Goal: Complete application form

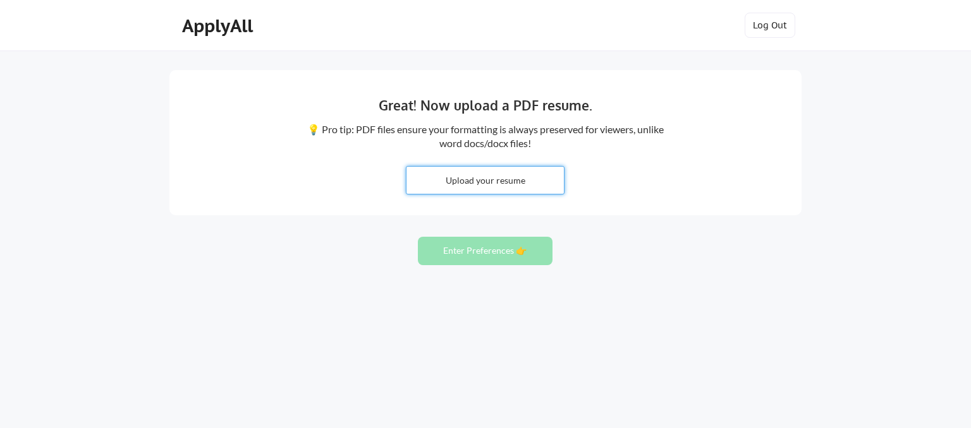
click at [512, 189] on input "file" at bounding box center [484, 180] width 157 height 27
type input "C:\fakepath\JC-491703_RESUME.pdf"
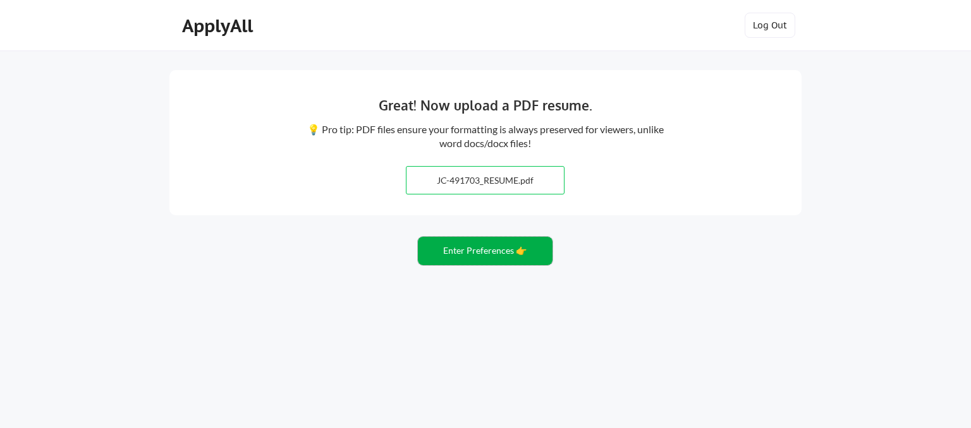
click at [485, 249] on button "Enter Preferences 👉" at bounding box center [485, 251] width 135 height 28
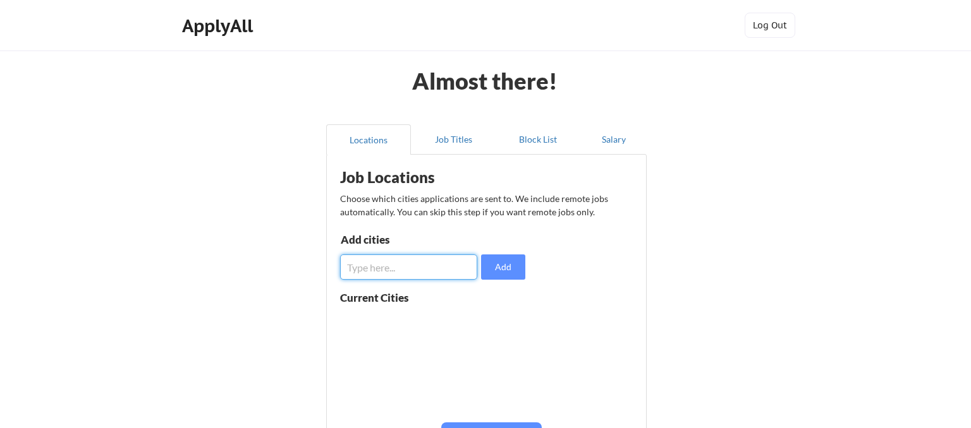
click at [435, 263] on input "input" at bounding box center [408, 267] width 137 height 25
type input "[GEOGRAPHIC_DATA]"
click at [506, 263] on button "Add" at bounding box center [503, 267] width 44 height 25
click at [380, 263] on input "input" at bounding box center [408, 267] width 137 height 25
type input "elkgrove"
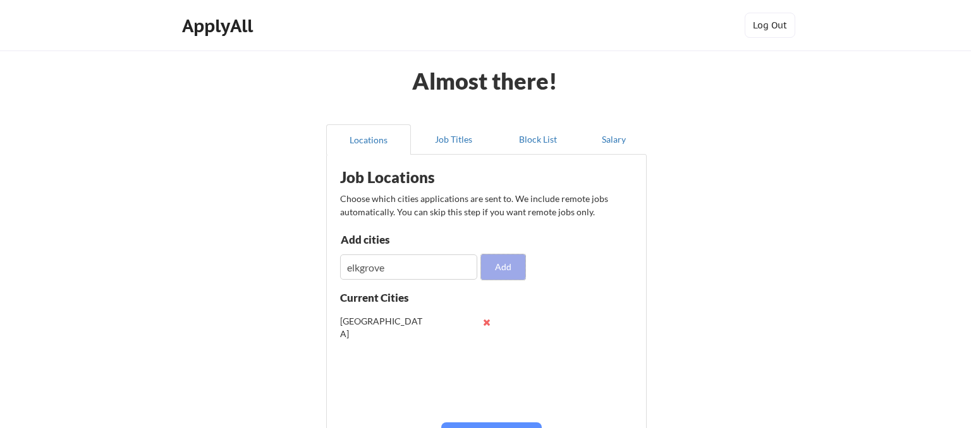
click at [514, 269] on button "Add" at bounding box center [503, 267] width 44 height 25
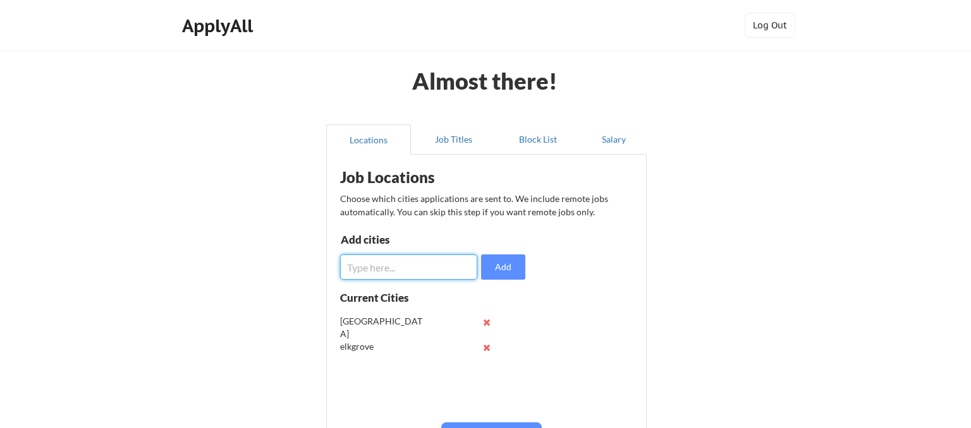
click at [410, 258] on input "input" at bounding box center [408, 267] width 137 height 25
type input "folsom"
click at [512, 269] on button "Add" at bounding box center [503, 267] width 44 height 25
click at [413, 264] on input "input" at bounding box center [408, 267] width 137 height 25
type input "rosevile"
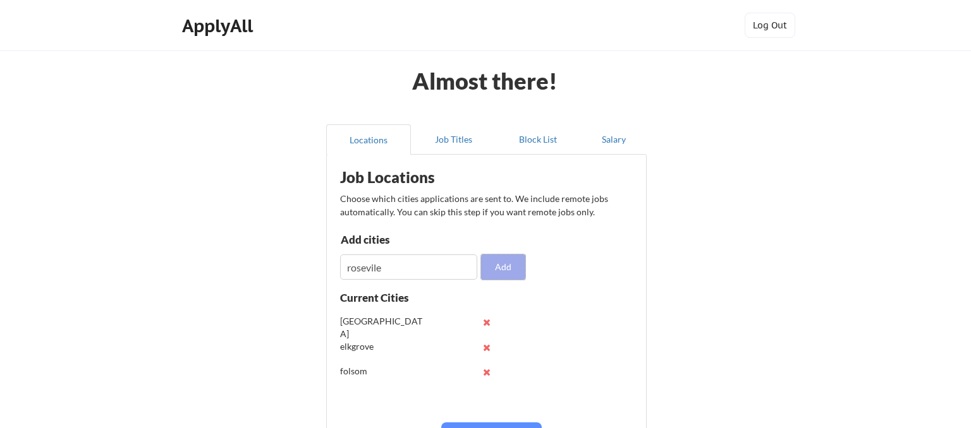
click at [508, 272] on button "Add" at bounding box center [503, 267] width 44 height 25
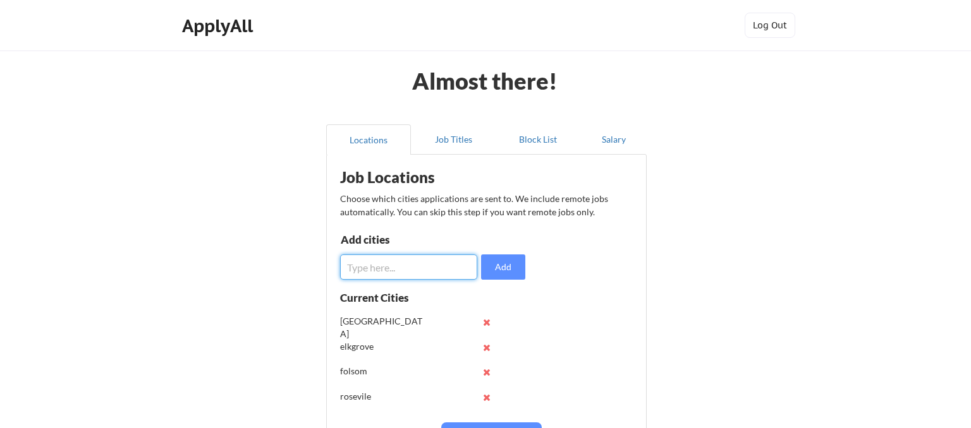
click at [391, 277] on input "input" at bounding box center [408, 267] width 137 height 25
type input "[PERSON_NAME]"
click at [511, 274] on button "Add" at bounding box center [503, 267] width 44 height 25
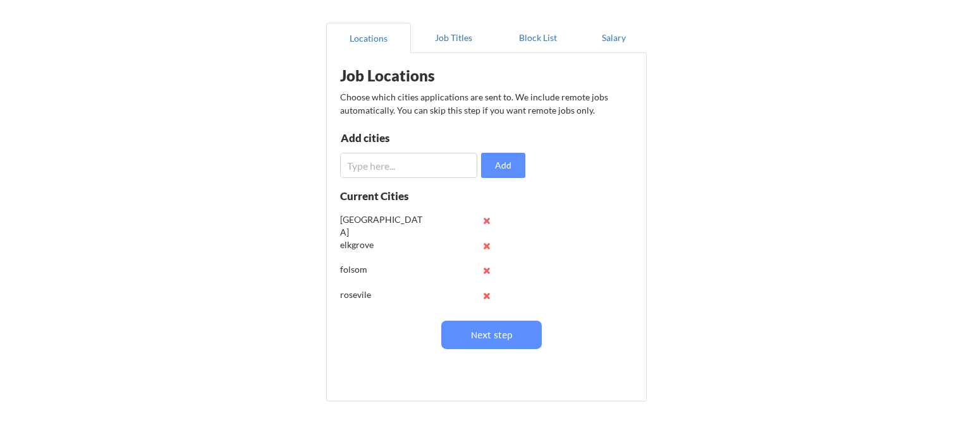
scroll to position [124, 0]
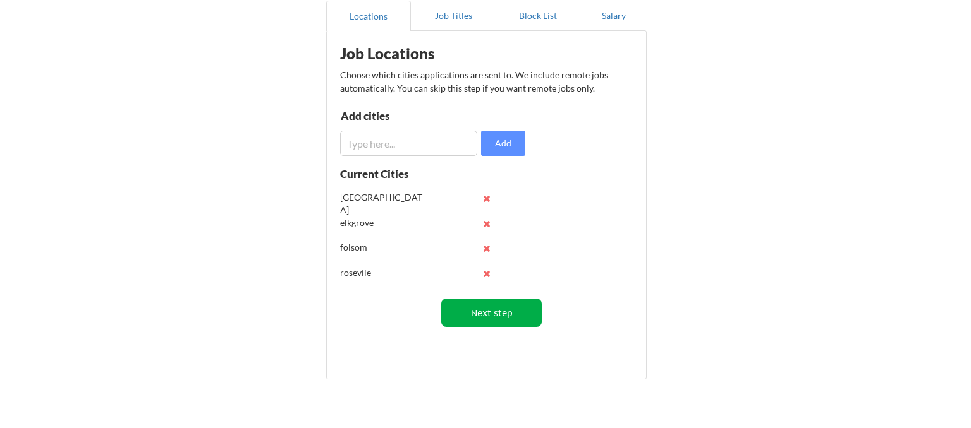
click at [514, 310] on button "Next step" at bounding box center [491, 313] width 100 height 28
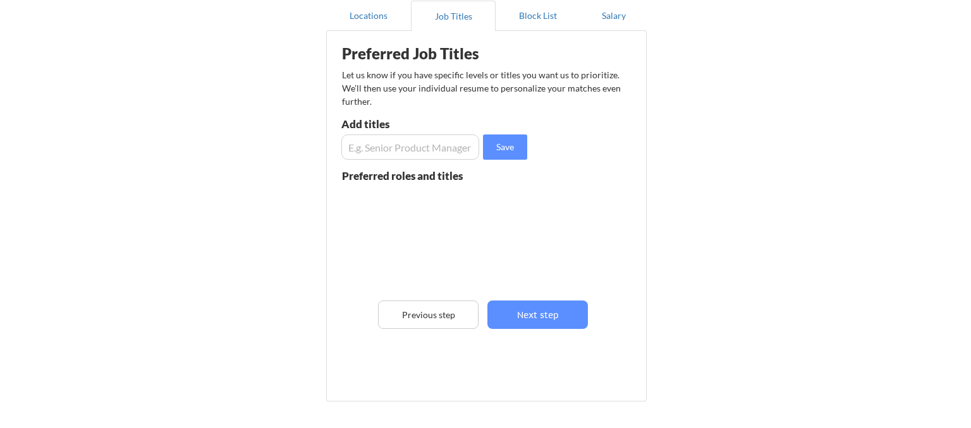
click at [420, 151] on input "input" at bounding box center [410, 147] width 138 height 25
type input "Information Technoology"
click at [506, 145] on button "Save" at bounding box center [505, 147] width 44 height 25
click at [418, 143] on input "input" at bounding box center [410, 147] width 138 height 25
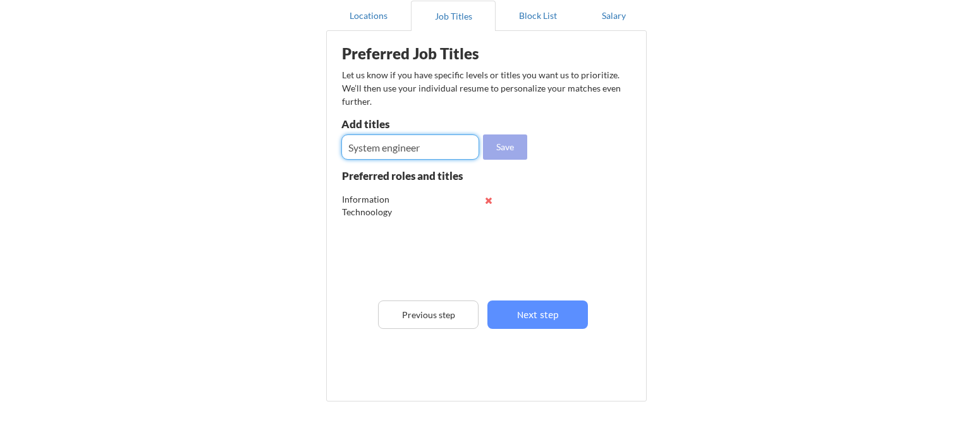
type input "System engineer"
click at [497, 154] on button "Save" at bounding box center [505, 147] width 44 height 25
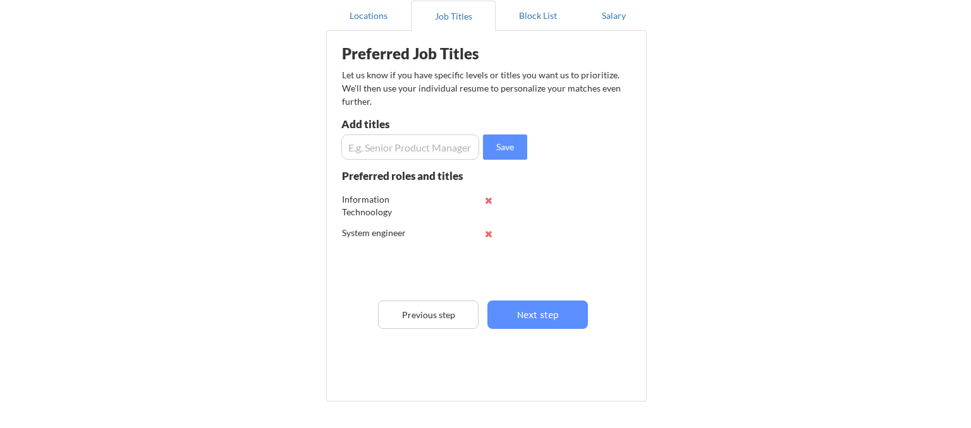
click at [414, 154] on input "input" at bounding box center [410, 147] width 138 height 25
type input "Desktop Support"
click at [492, 148] on button "Save" at bounding box center [505, 147] width 44 height 25
click at [423, 148] on input "input" at bounding box center [410, 147] width 138 height 25
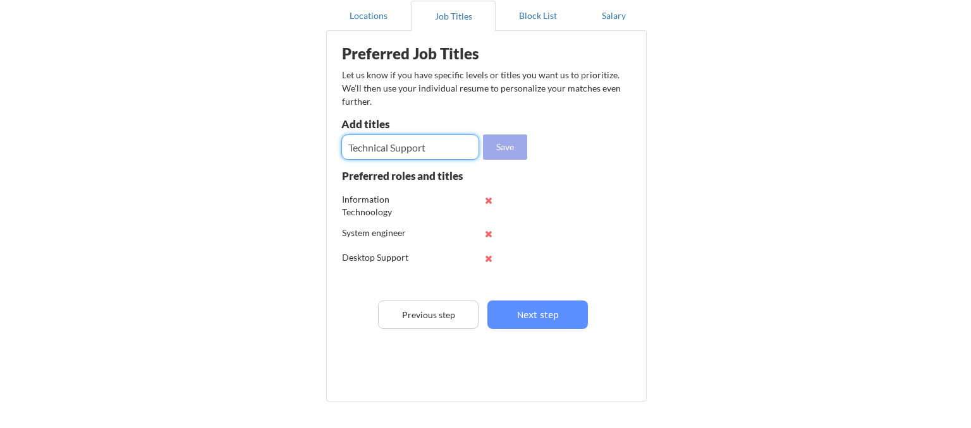
type input "Technical Support"
click at [509, 147] on button "Save" at bounding box center [505, 147] width 44 height 25
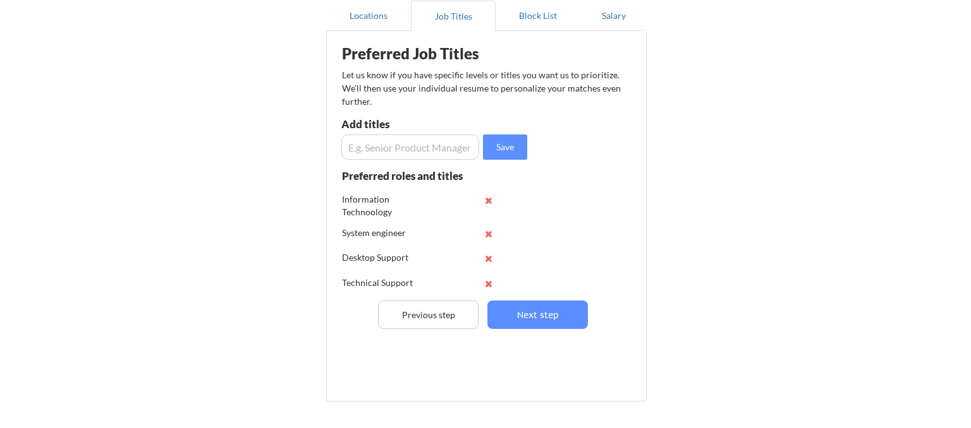
click at [386, 155] on input "input" at bounding box center [410, 147] width 138 height 25
type input "System Admin"
click at [517, 147] on button "Save" at bounding box center [505, 147] width 44 height 25
click at [540, 307] on button "Next step" at bounding box center [537, 315] width 100 height 28
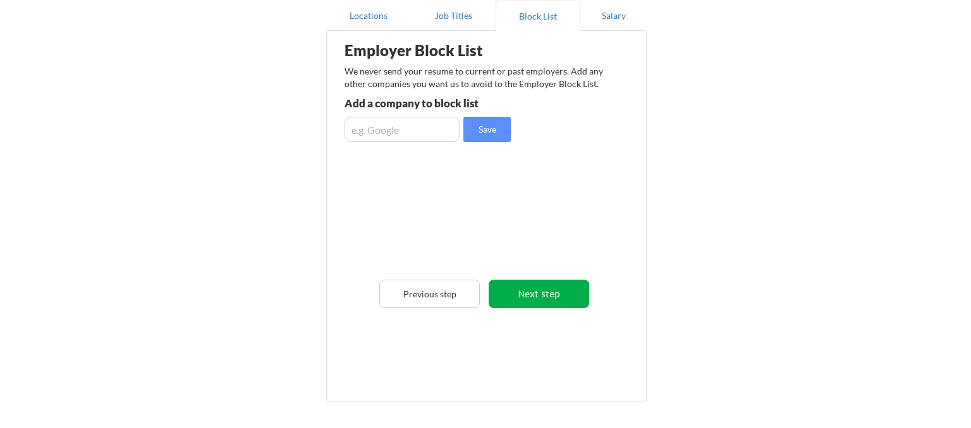
click at [550, 295] on button "Next step" at bounding box center [538, 294] width 100 height 28
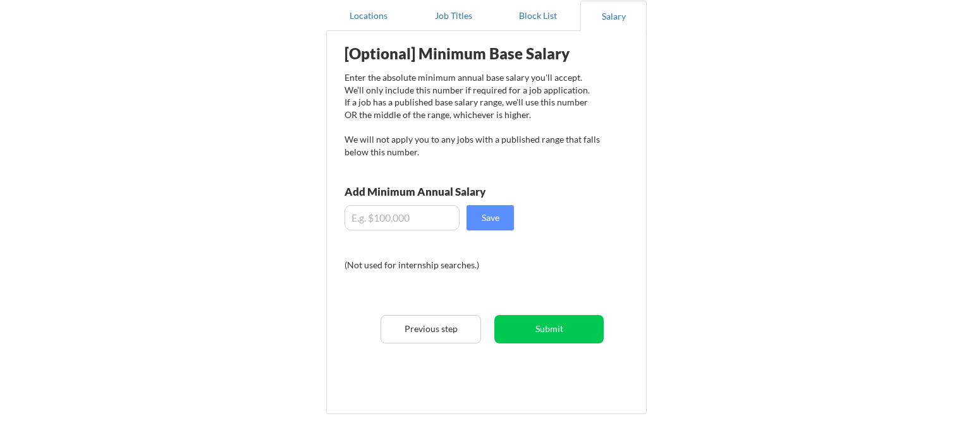
click at [391, 217] on input "input" at bounding box center [401, 217] width 115 height 25
type input "$80,000"
click at [540, 328] on button "Submit" at bounding box center [548, 329] width 109 height 28
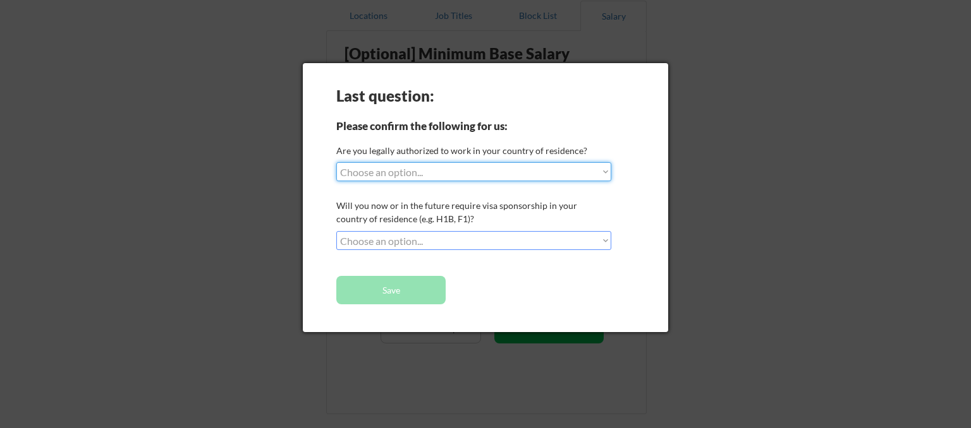
click at [336, 162] on select "Choose an option... Yes, I am a [DEMOGRAPHIC_DATA] Citizen Yes, I am a [DEMOGRA…" at bounding box center [473, 171] width 275 height 19
select select ""yes__i_am_a_us_[DEMOGRAPHIC_DATA]""
click option "Yes, I am a US [DEMOGRAPHIC_DATA]" at bounding box center [0, 0] width 0 height 0
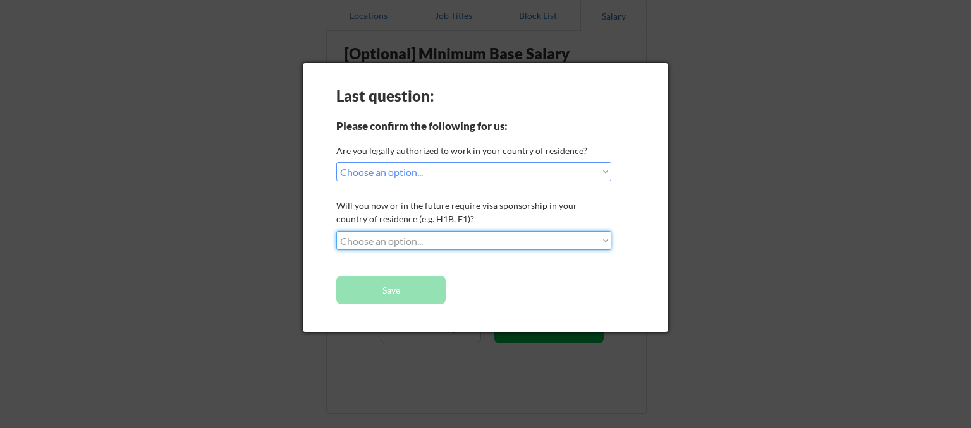
click at [336, 231] on select "Choose an option... No, I will not need sponsorship Yes, I will need sponsorship" at bounding box center [473, 240] width 275 height 19
select select ""no__i_will_not_need_sponsorship""
click option "No, I will not need sponsorship" at bounding box center [0, 0] width 0 height 0
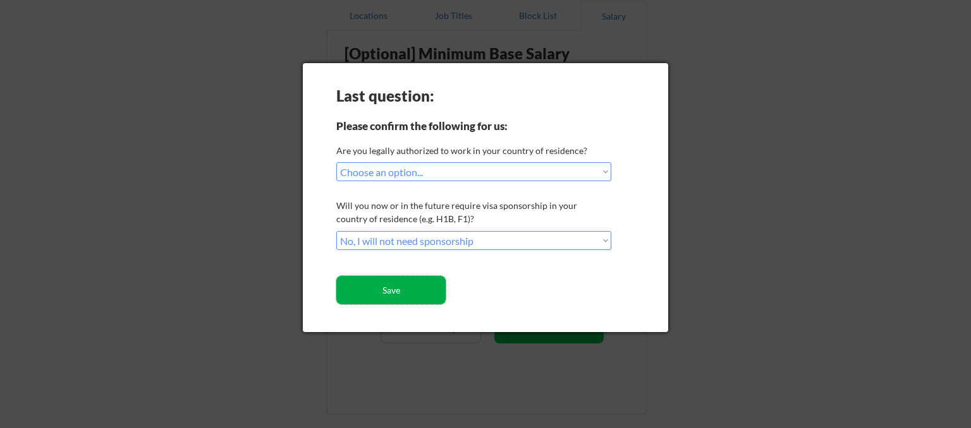
click at [372, 286] on button "Save" at bounding box center [390, 290] width 109 height 28
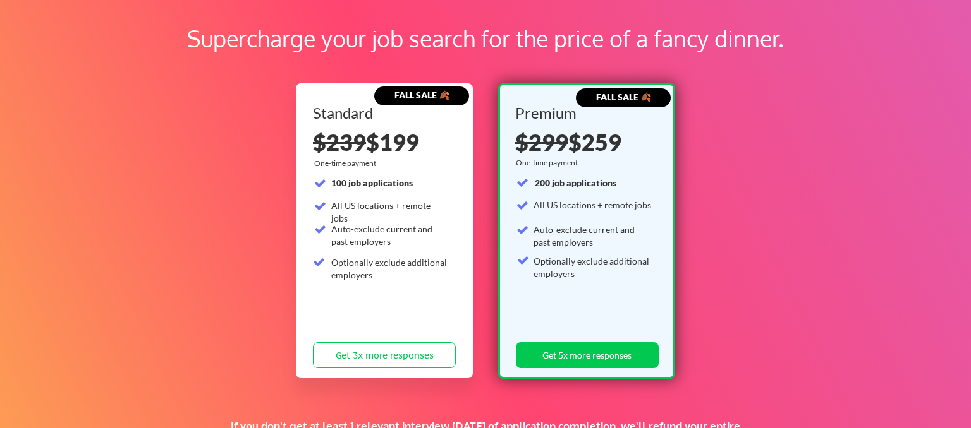
scroll to position [133, 0]
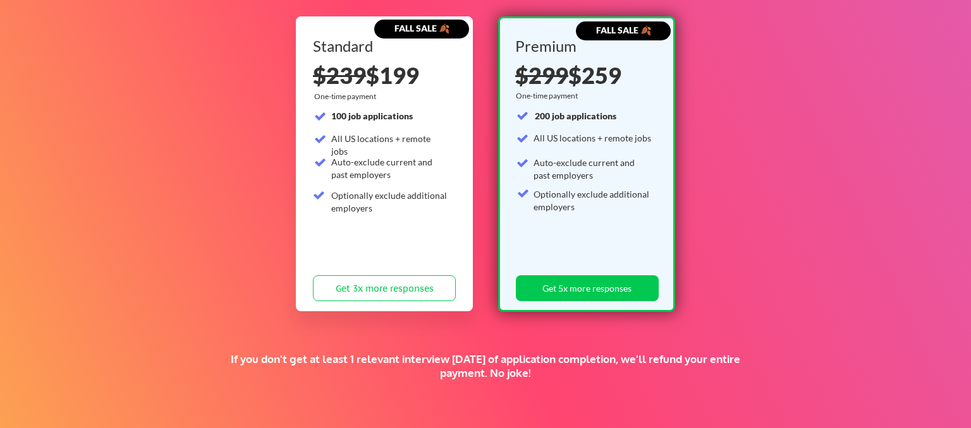
click at [701, 215] on div "Supercharge your job search for the price of a fancy dinner. FALL SALE 🍂 Standa…" at bounding box center [485, 262] width 971 height 691
